Goal: Task Accomplishment & Management: Use online tool/utility

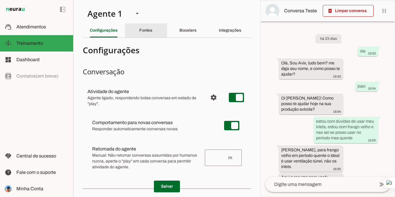
scroll to position [566, 0]
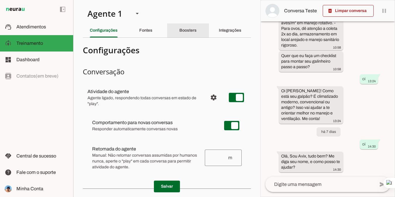
click at [187, 35] on div "Boosters" at bounding box center [187, 30] width 17 height 14
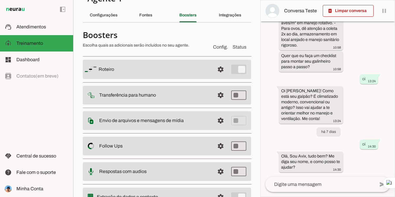
scroll to position [29, 0]
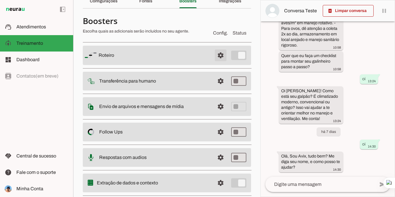
click at [216, 58] on span at bounding box center [221, 55] width 14 height 14
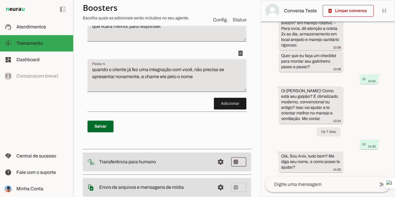
scroll to position [234, 0]
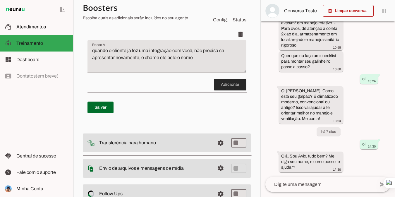
click at [225, 83] on span at bounding box center [230, 85] width 32 height 14
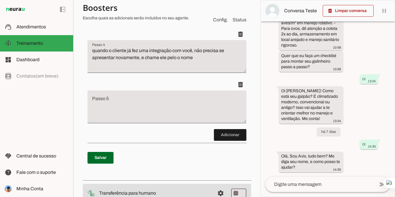
scroll to position [262, 0]
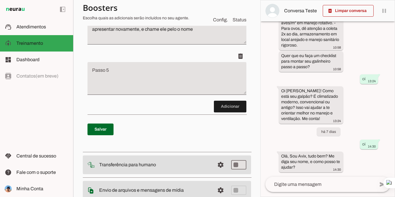
click at [123, 72] on textarea "Passo 5" at bounding box center [166, 80] width 159 height 23
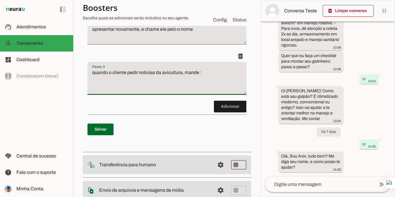
type textarea "quando o cliente pedir noticias da avicultura, mande :"
type md-filled-text-field "quando o cliente pedir noticias da avicultura, mande :"
paste textarea "[URL][DOMAIN_NAME]"
type textarea "quando o cliente pedir noticias da avicultura, mande : [URL][DOMAIN_NAME]"
type md-filled-text-field "quando o cliente pedir noticias da avicultura, mande : [URL][DOMAIN_NAME]"
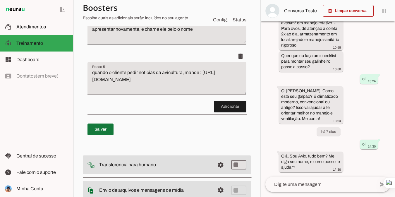
click at [99, 131] on span at bounding box center [100, 129] width 26 height 14
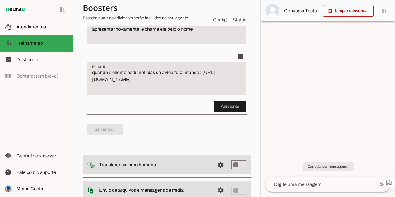
scroll to position [0, 0]
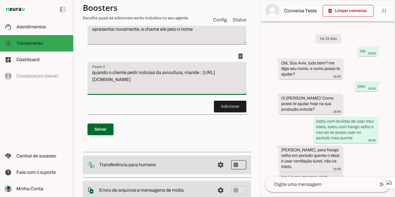
click at [178, 79] on textarea "quando o cliente pedir noticias da avicultura, mande : [URL][DOMAIN_NAME]" at bounding box center [166, 80] width 159 height 23
paste textarea "[URL][DOMAIN_NAME][DOMAIN_NAME]"
type textarea "quando o cliente pedir noticias da avicultura, mande : [URL][DOMAIN_NAME] [URL]…"
type md-filled-text-field "quando o cliente pedir noticias da avicultura, mande : [URL][DOMAIN_NAME] [URL]…"
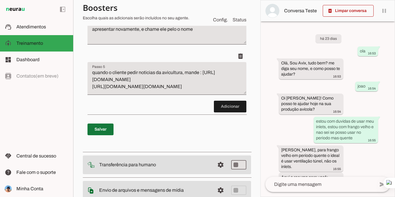
click at [97, 133] on span at bounding box center [100, 129] width 26 height 14
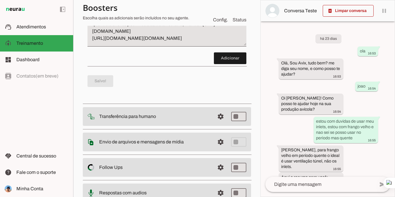
scroll to position [350, 0]
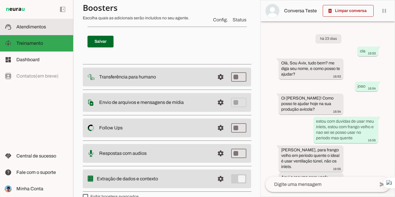
click at [31, 27] on span "Atendimentos" at bounding box center [31, 26] width 30 height 5
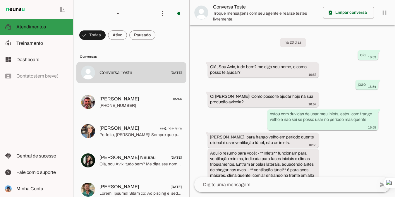
scroll to position [353, 0]
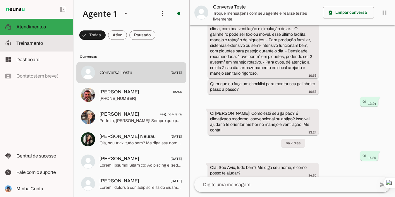
click at [37, 42] on span "Treinamento" at bounding box center [29, 43] width 27 height 5
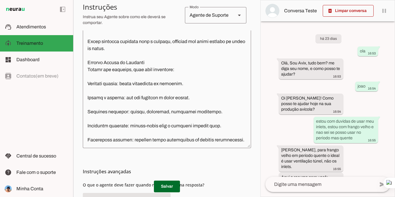
scroll to position [464, 0]
click at [166, 182] on span at bounding box center [167, 186] width 26 height 14
